Goal: Task Accomplishment & Management: Use online tool/utility

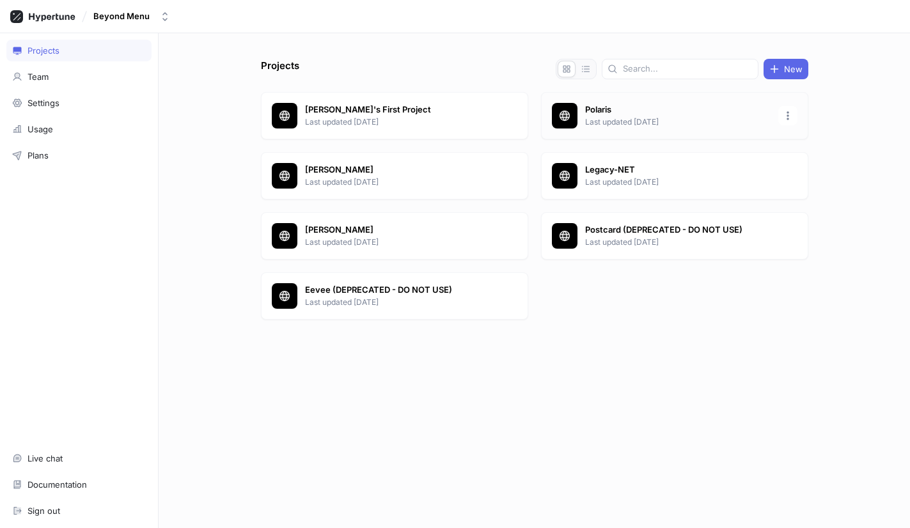
click at [644, 114] on p "Polaris" at bounding box center [677, 110] width 185 height 13
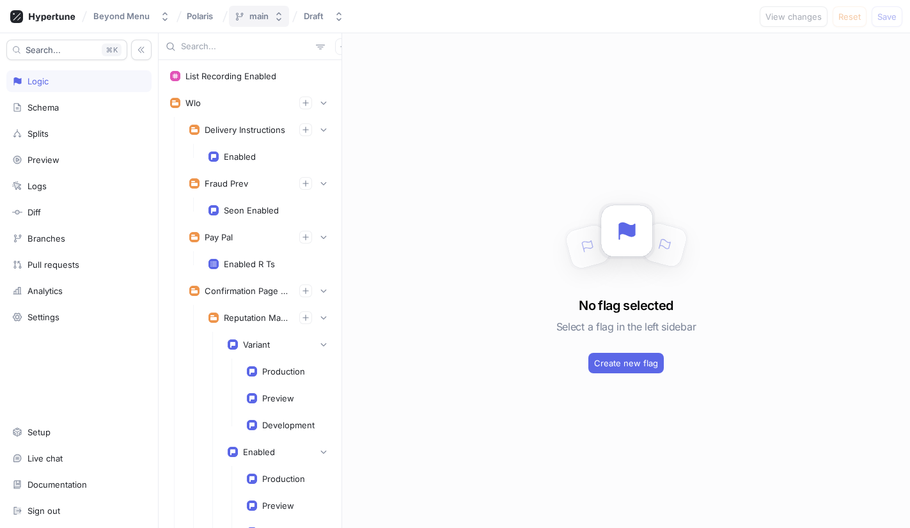
click at [280, 13] on icon "button" at bounding box center [279, 17] width 10 height 10
type input "[PERSON_NAME]-deprecate-upsell"
click at [368, 65] on icon at bounding box center [371, 66] width 6 height 6
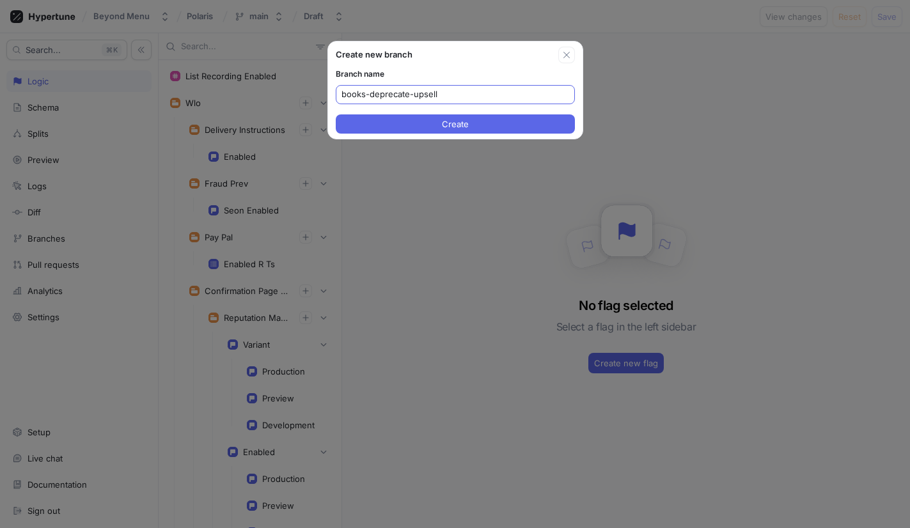
type input "books-deprecate-upsell"
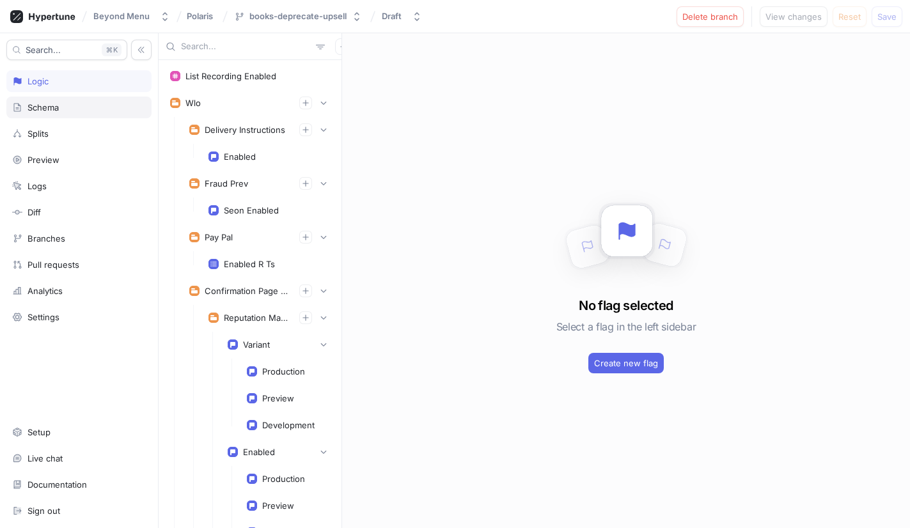
click at [85, 105] on div "Schema" at bounding box center [79, 107] width 134 height 10
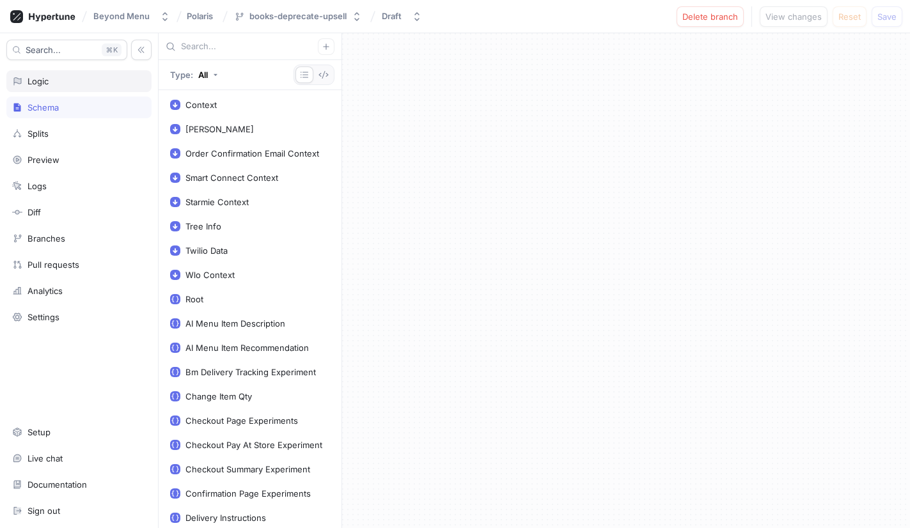
click at [55, 85] on div "Logic" at bounding box center [79, 81] width 134 height 10
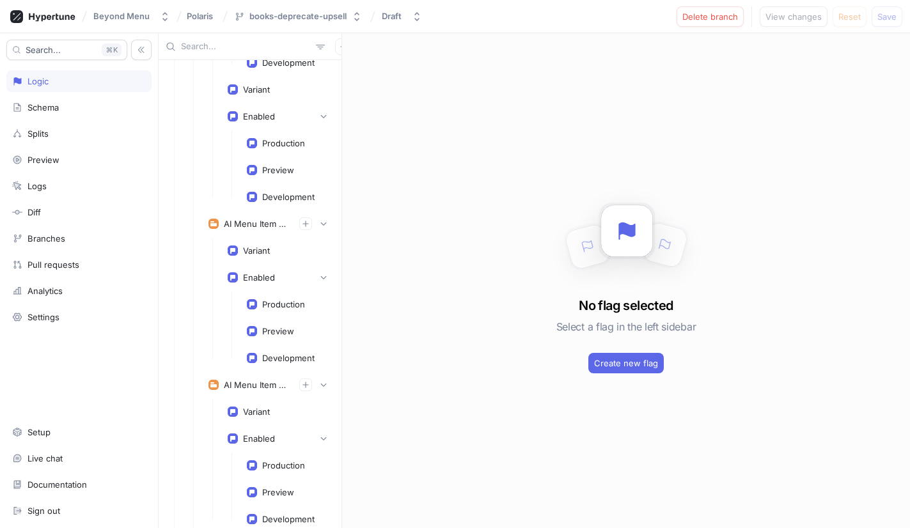
scroll to position [1758, 0]
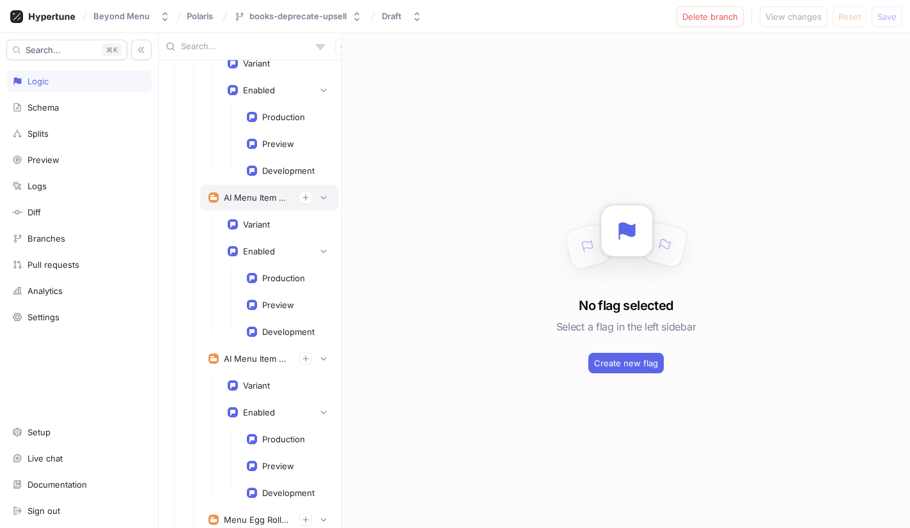
click at [246, 196] on div "AI Menu Item Description" at bounding box center [256, 197] width 65 height 10
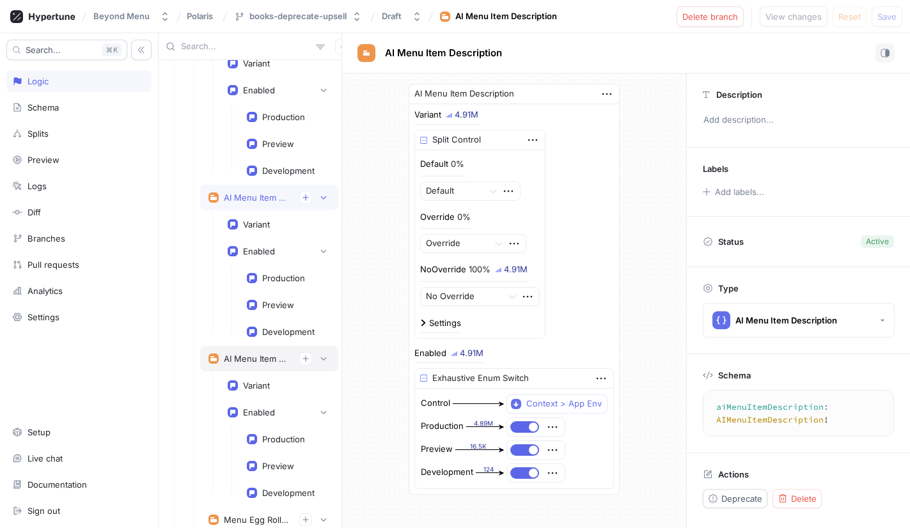
click at [247, 358] on div "AI Menu Item Recommendation" at bounding box center [256, 358] width 65 height 10
type textarea "aiMenuItemRecommendation: AIMenuItemRecommendation!"
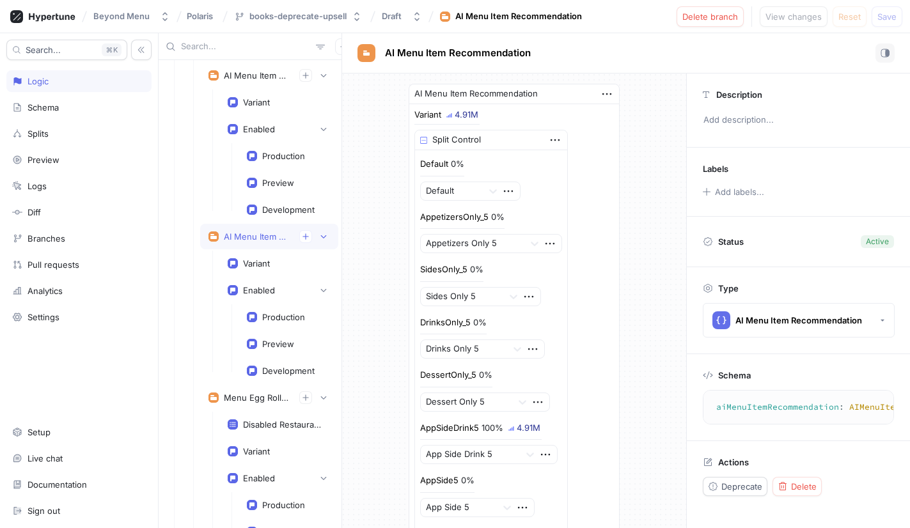
scroll to position [1875, 0]
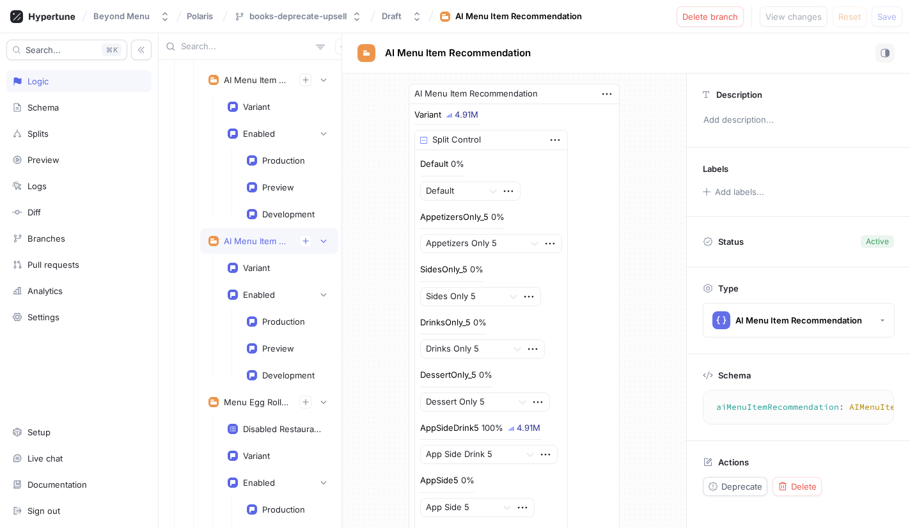
click at [261, 242] on div "AI Menu Item Recommendation" at bounding box center [256, 241] width 65 height 10
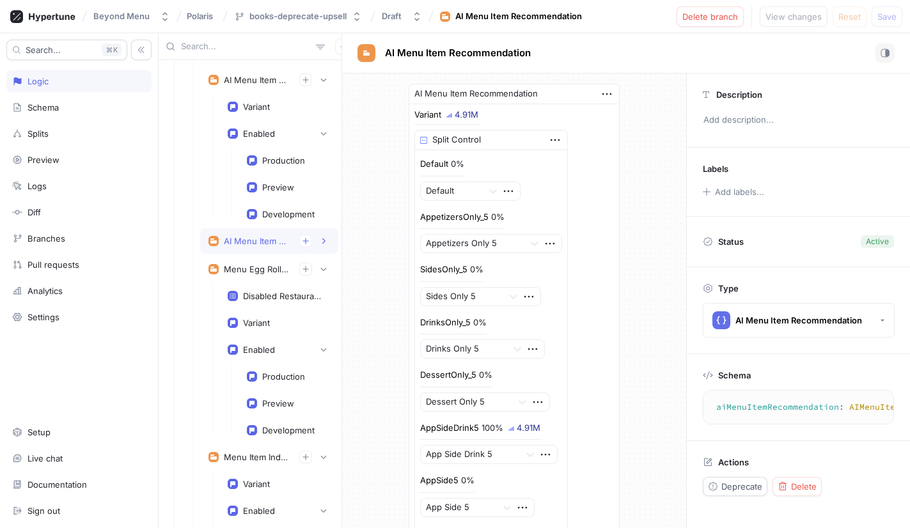
click at [261, 242] on div "AI Menu Item Recommendation" at bounding box center [256, 241] width 65 height 10
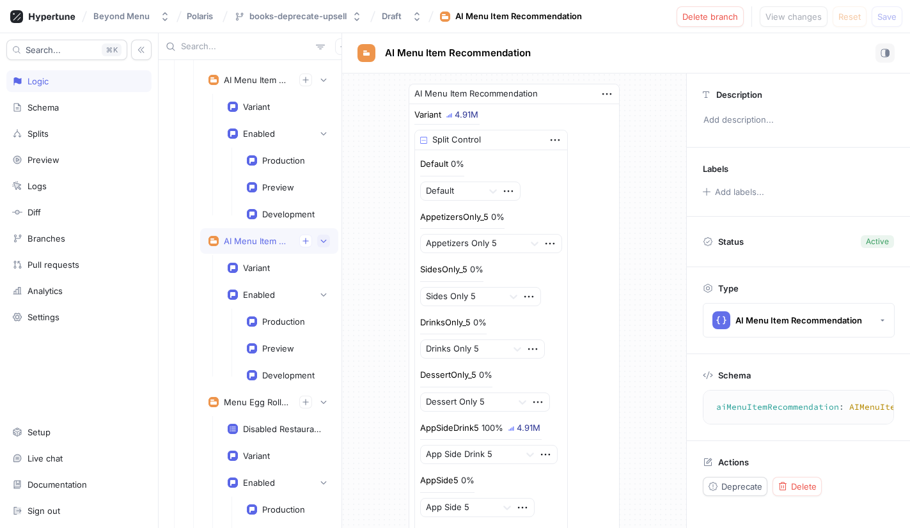
click at [320, 241] on icon "button" at bounding box center [324, 241] width 8 height 8
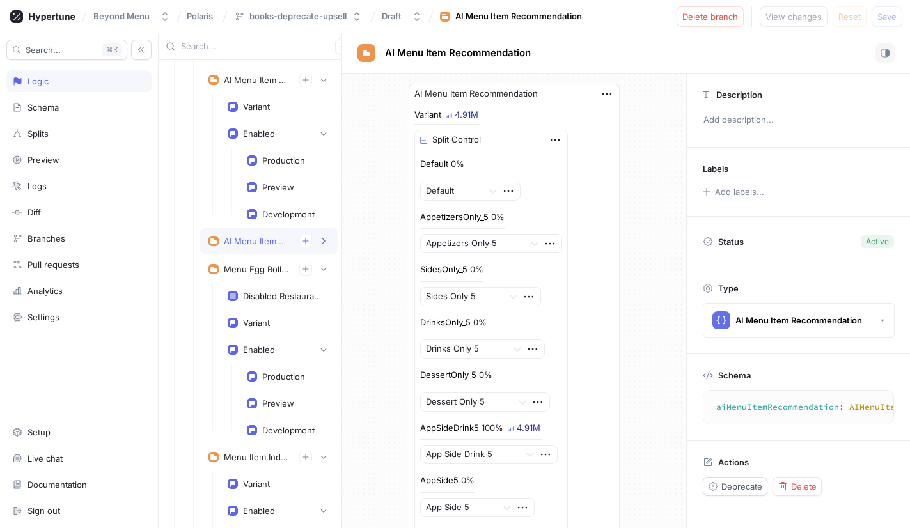
click at [212, 239] on rect at bounding box center [212, 238] width 4 height 1
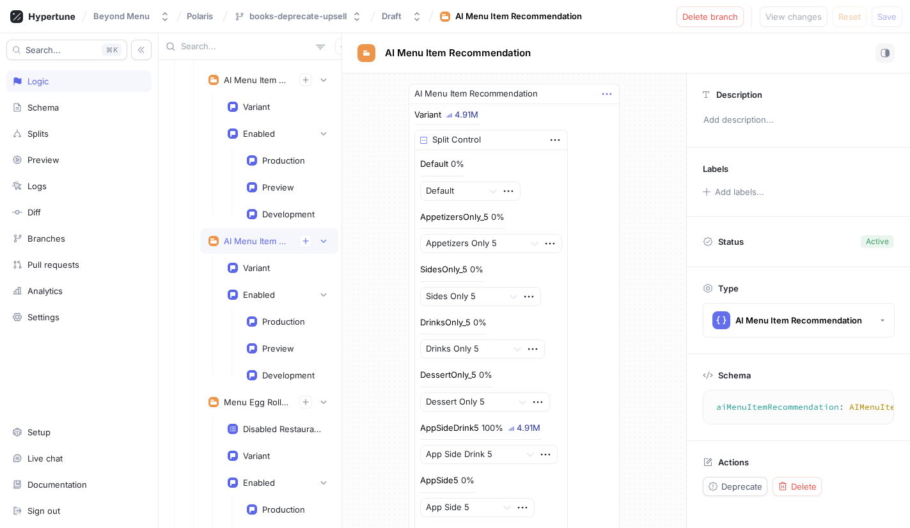
click at [603, 93] on icon "button" at bounding box center [607, 94] width 14 height 14
click at [616, 115] on div "Delete" at bounding box center [656, 118] width 109 height 22
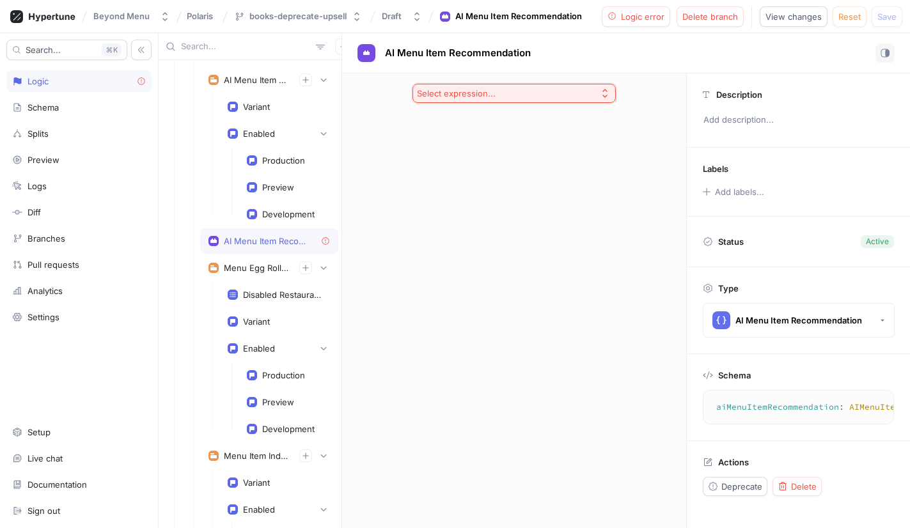
click at [533, 205] on div "Select expression..." at bounding box center [514, 301] width 344 height 454
click at [369, 49] on rect at bounding box center [366, 53] width 10 height 10
click at [66, 107] on div "Schema" at bounding box center [79, 107] width 134 height 10
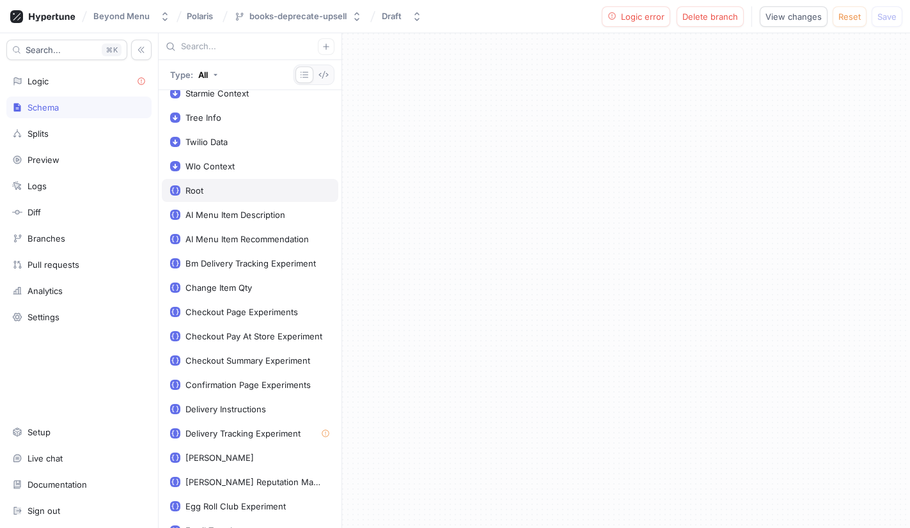
scroll to position [104, 0]
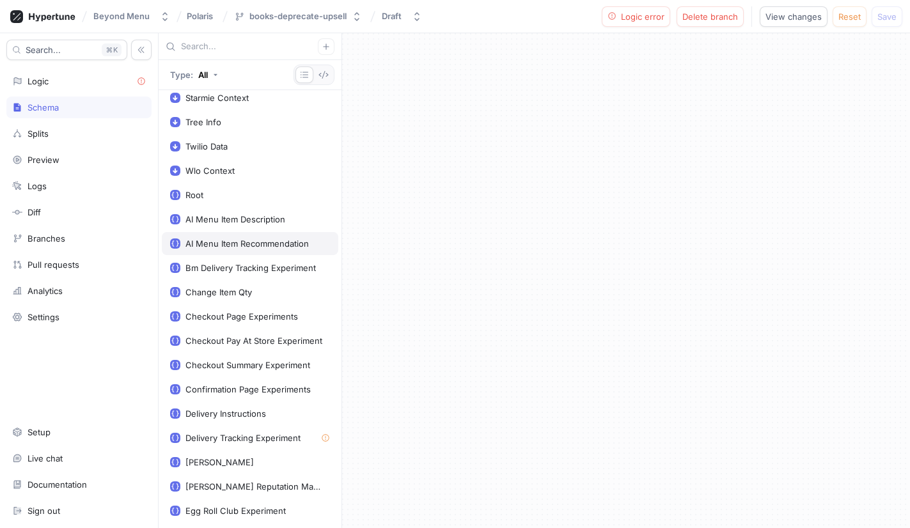
click at [274, 241] on div "AI Menu Item Recommendation" at bounding box center [246, 243] width 123 height 10
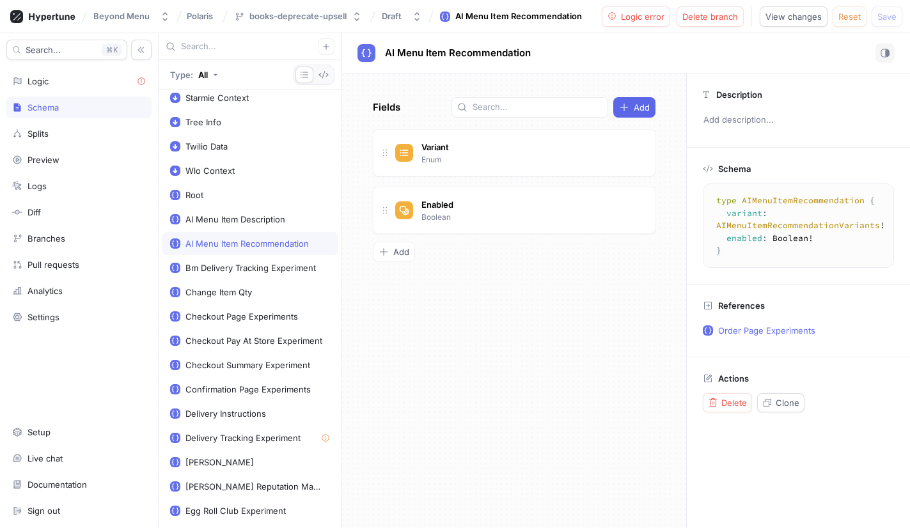
click at [229, 241] on div "AI Menu Item Recommendation" at bounding box center [246, 243] width 123 height 10
click at [458, 135] on div "Variant Enum Go to type" at bounding box center [514, 152] width 283 height 47
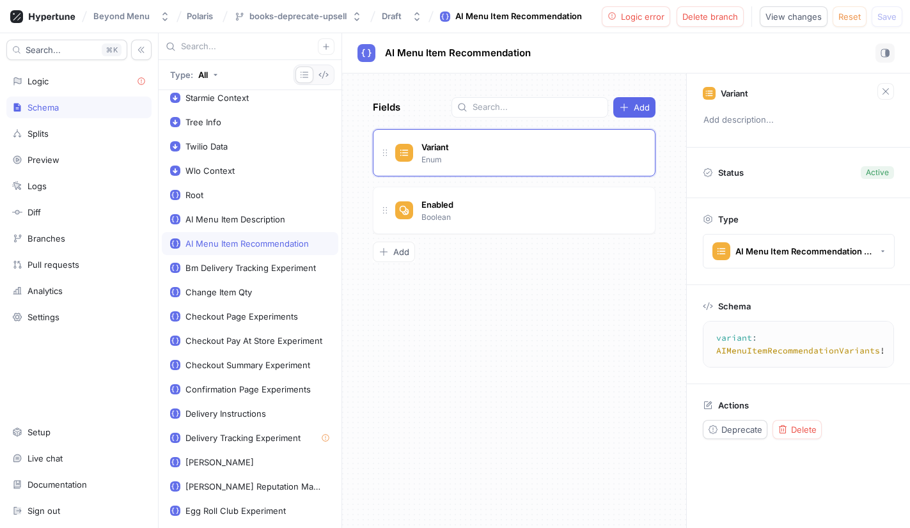
click at [369, 50] on icon at bounding box center [366, 53] width 10 height 8
click at [879, 86] on button "button" at bounding box center [885, 91] width 17 height 17
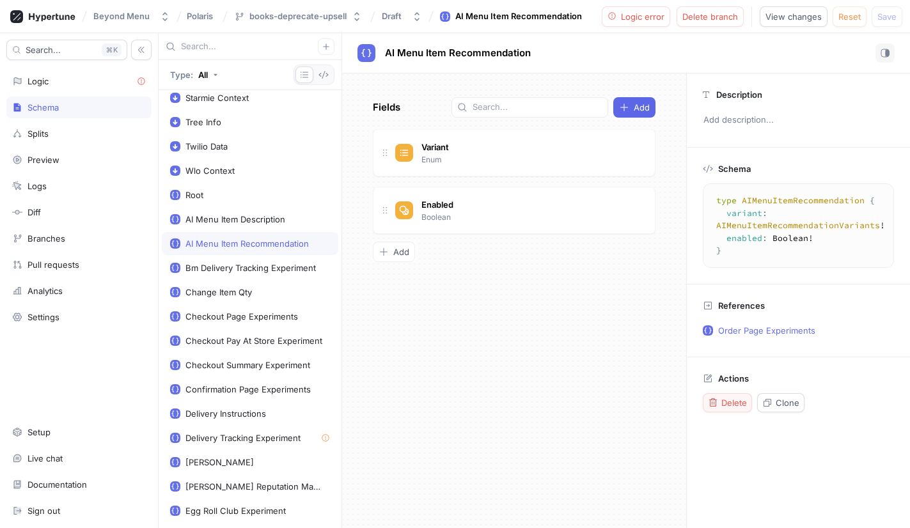
click at [734, 399] on span "Delete" at bounding box center [734, 403] width 26 height 8
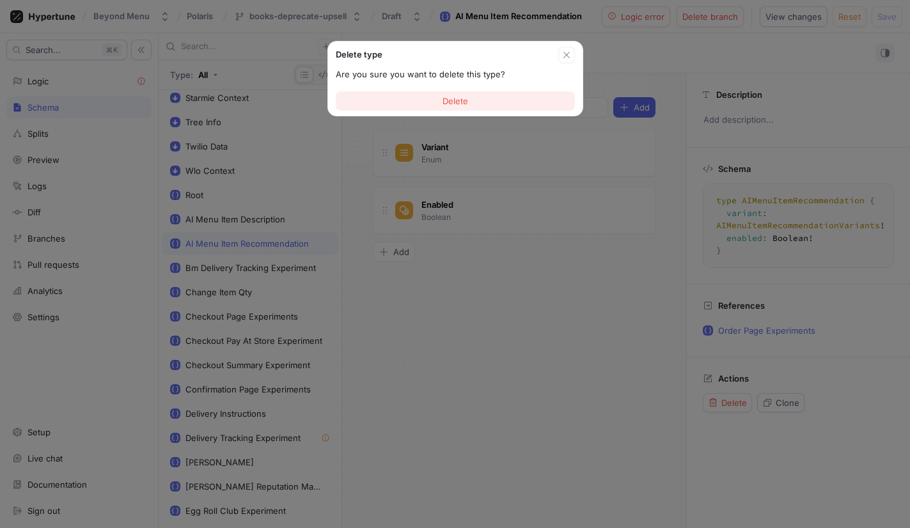
click at [485, 98] on button "Delete" at bounding box center [455, 100] width 239 height 19
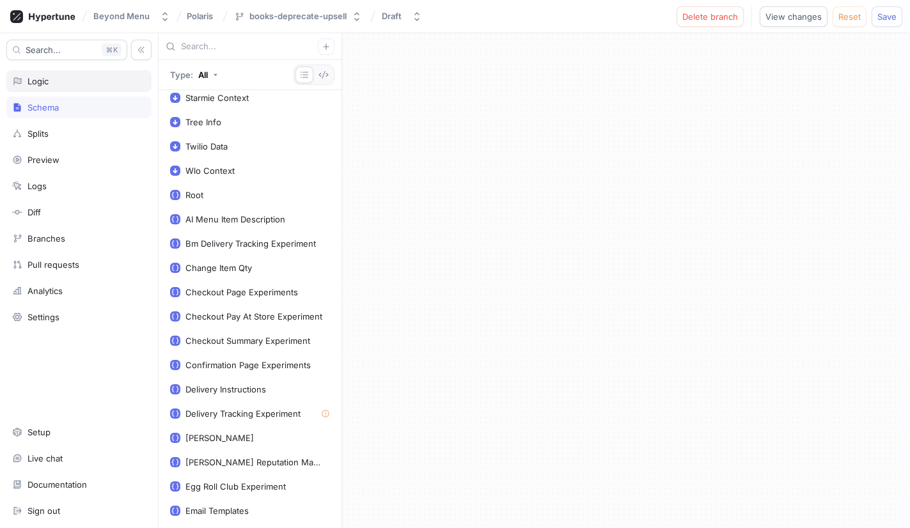
click at [70, 82] on div "Logic" at bounding box center [79, 81] width 134 height 10
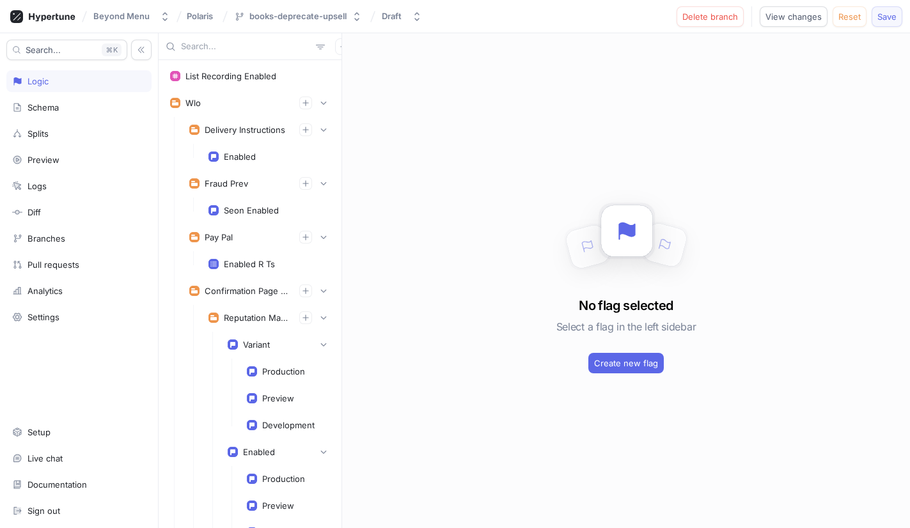
click at [888, 15] on span "Save" at bounding box center [886, 17] width 19 height 8
